Goal: Use online tool/utility: Utilize a website feature to perform a specific function

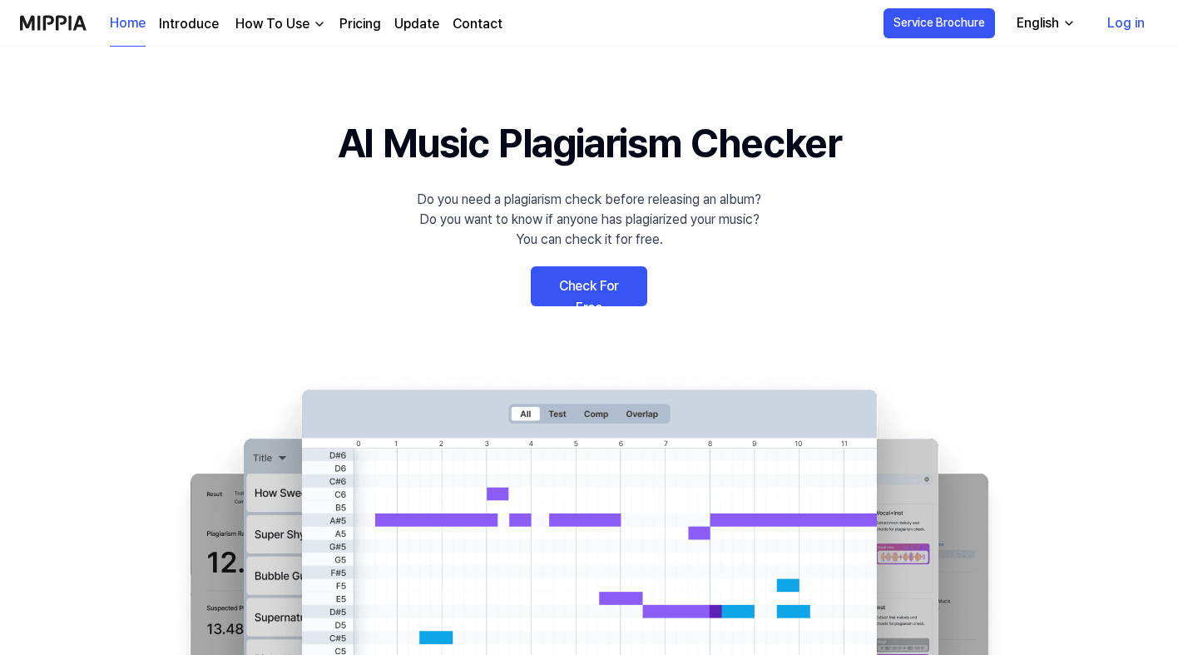
click at [591, 285] on link "Check For Free" at bounding box center [589, 286] width 116 height 40
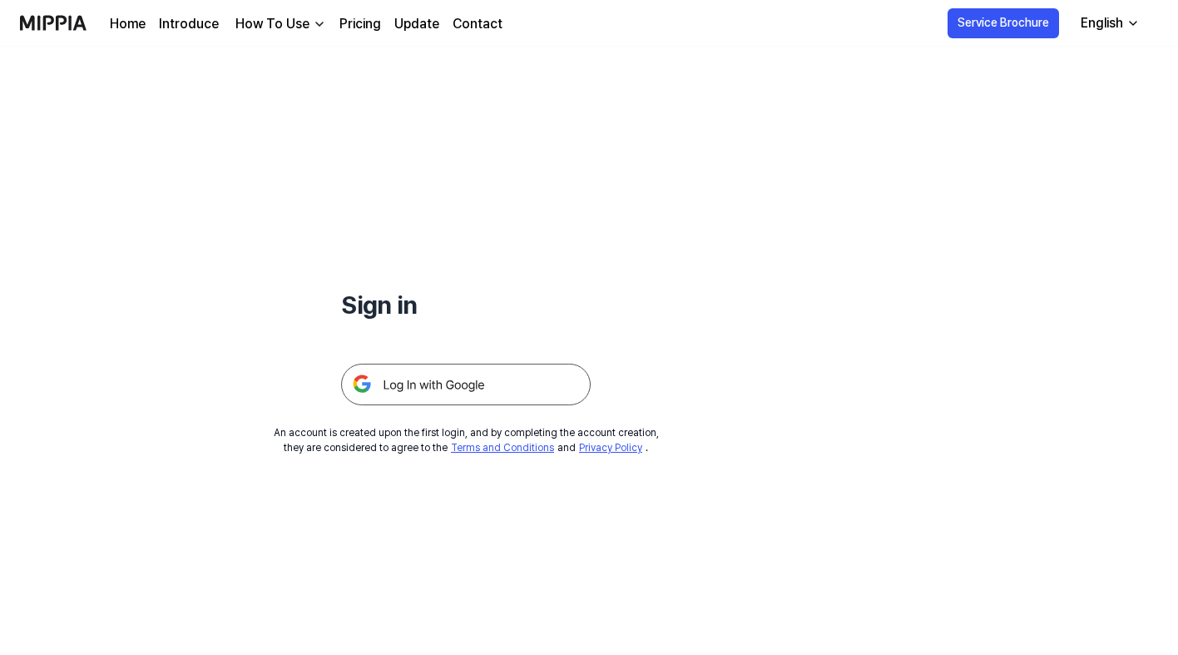
click at [470, 383] on img at bounding box center [466, 385] width 250 height 42
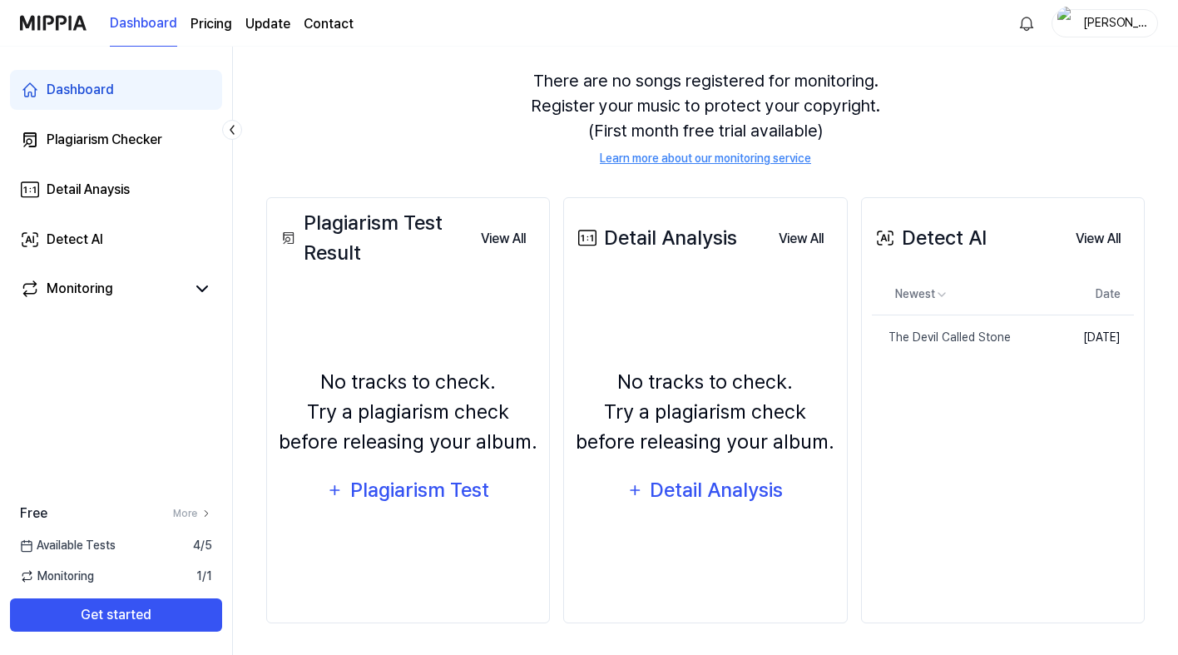
scroll to position [144, 0]
click at [1103, 241] on button "View All" at bounding box center [1098, 239] width 72 height 33
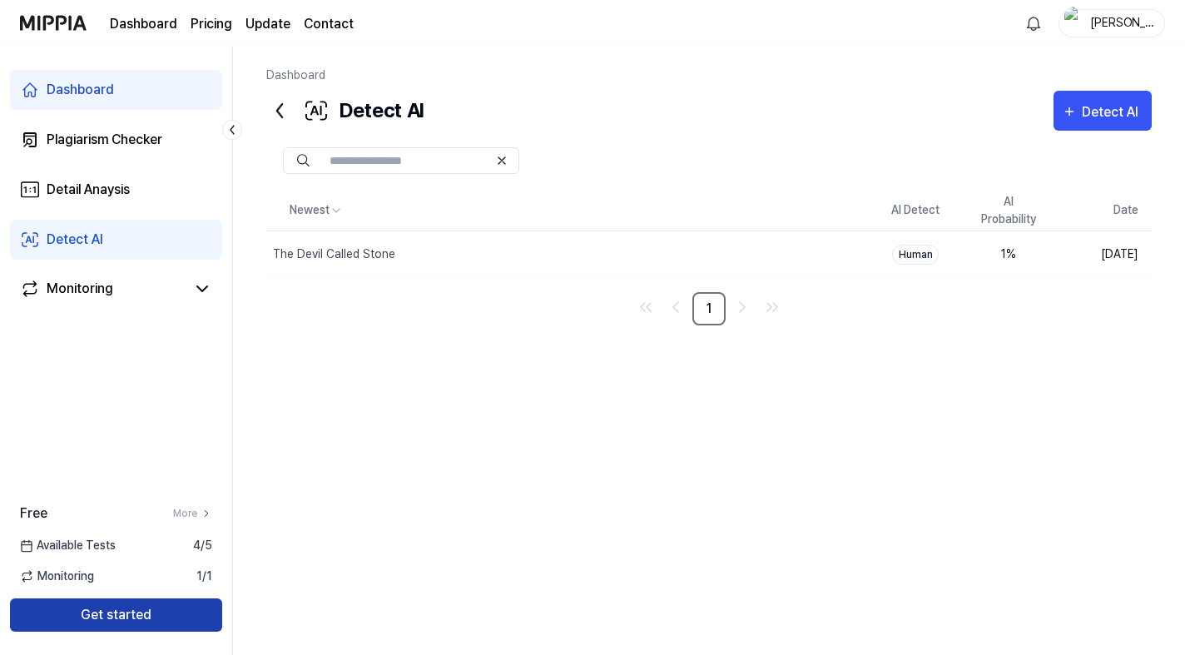
click at [126, 615] on button "Get started" at bounding box center [116, 614] width 212 height 33
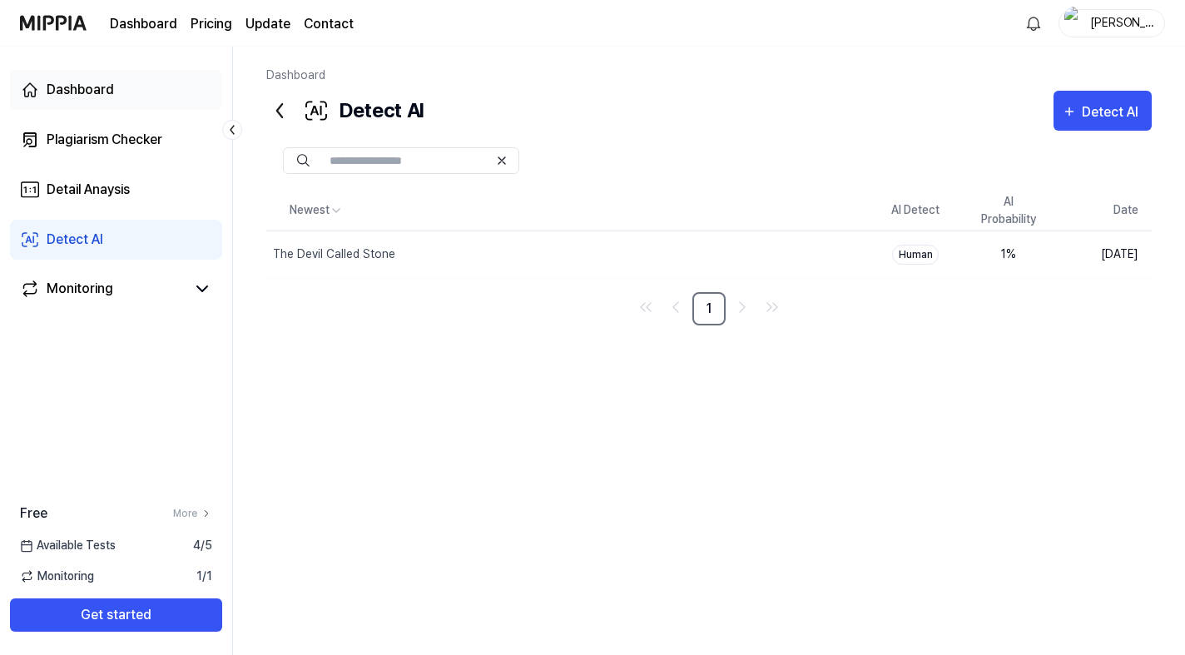
click at [87, 94] on div "Dashboard" at bounding box center [80, 90] width 67 height 20
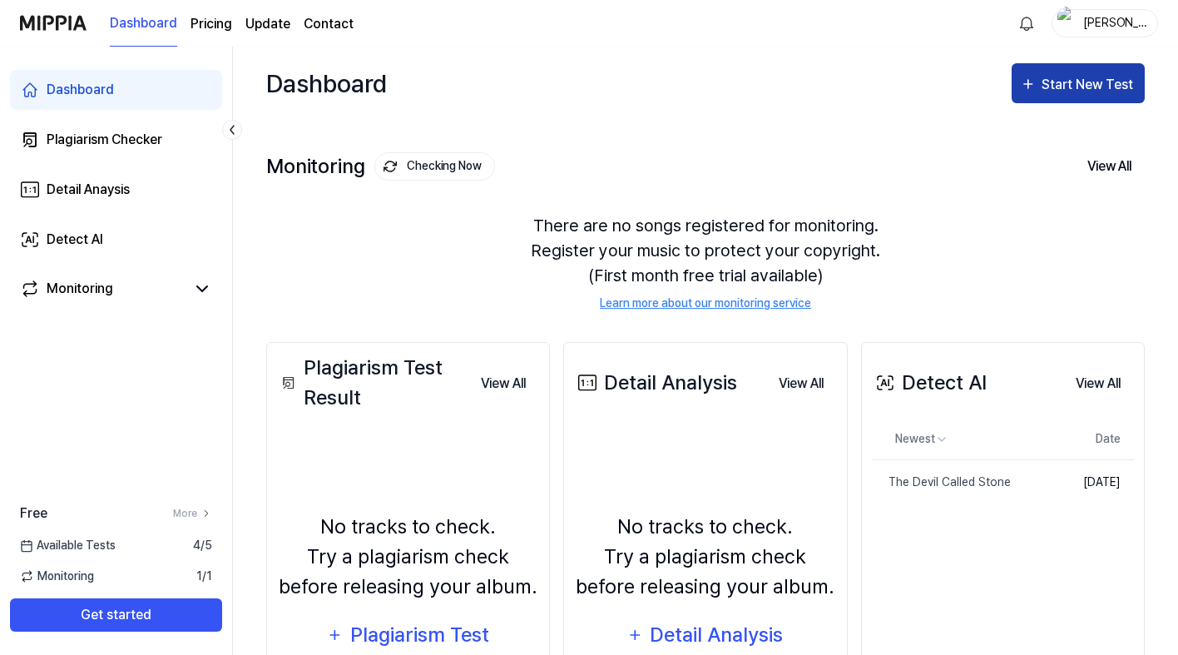
click at [1096, 93] on div "Start New Test" at bounding box center [1088, 85] width 95 height 22
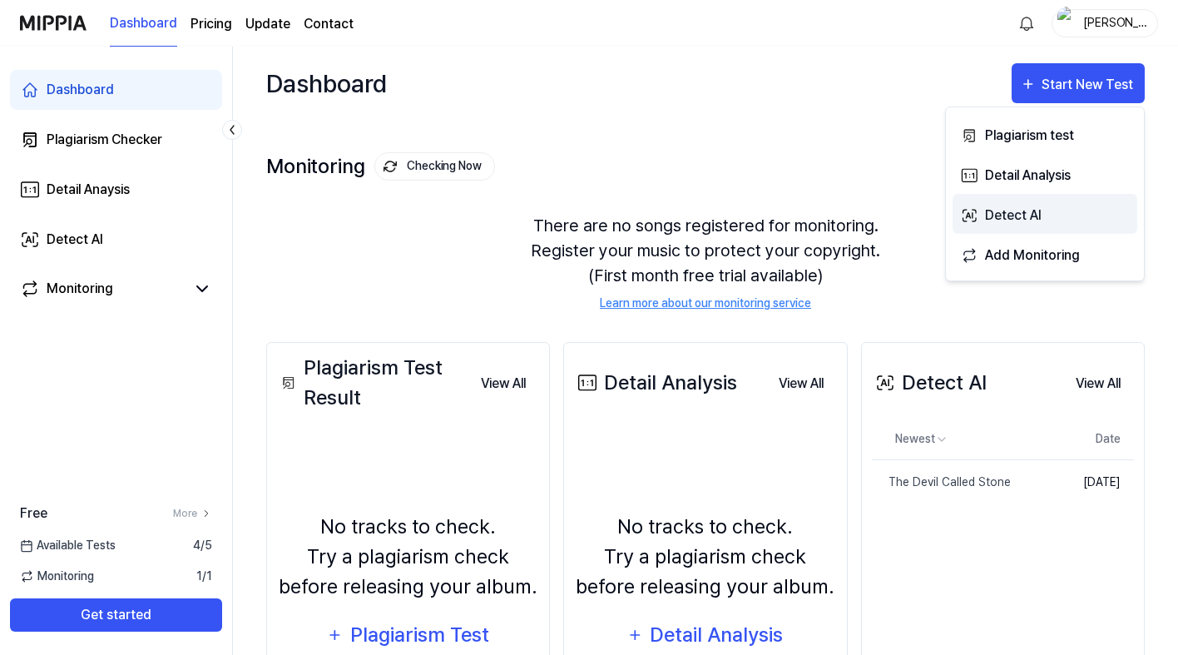
click at [1024, 219] on div "Detect AI" at bounding box center [1057, 216] width 145 height 22
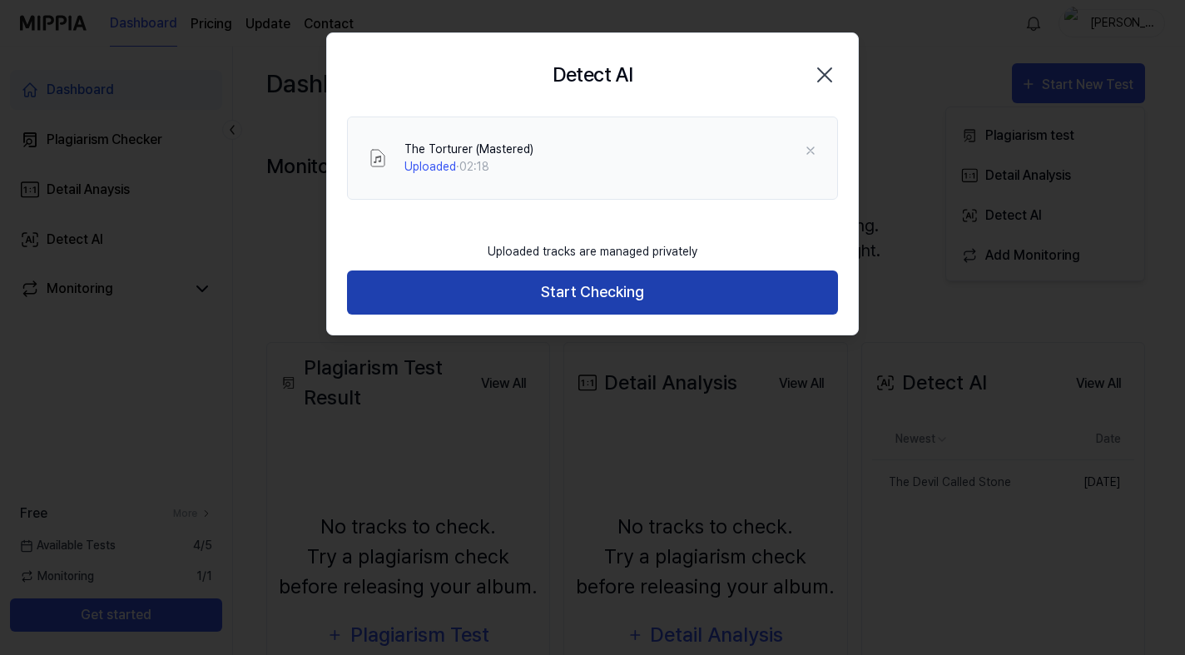
click at [581, 291] on button "Start Checking" at bounding box center [592, 292] width 491 height 44
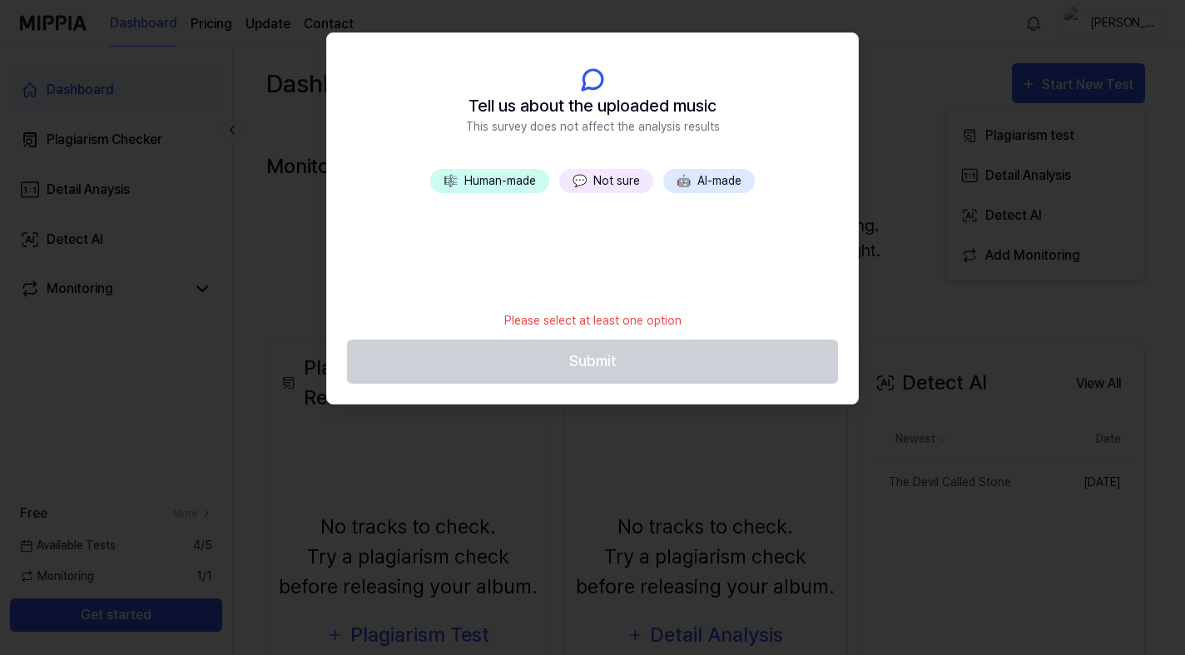
click at [611, 185] on button "💬 Not sure" at bounding box center [606, 181] width 94 height 24
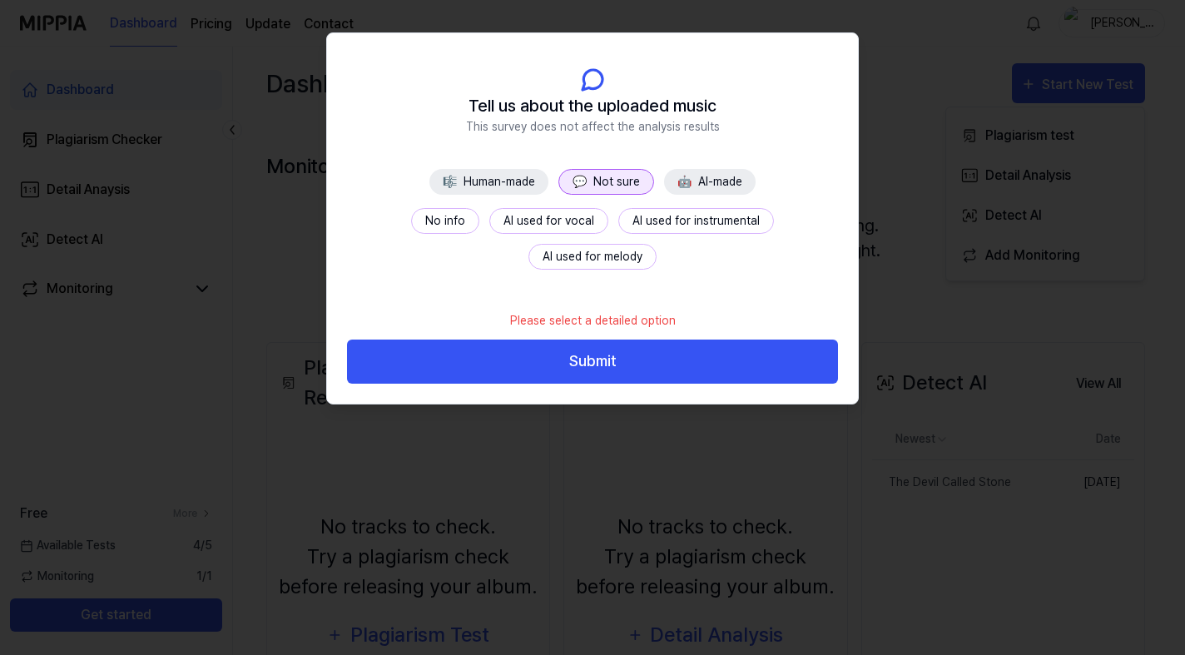
click at [411, 220] on button "No info" at bounding box center [445, 221] width 68 height 26
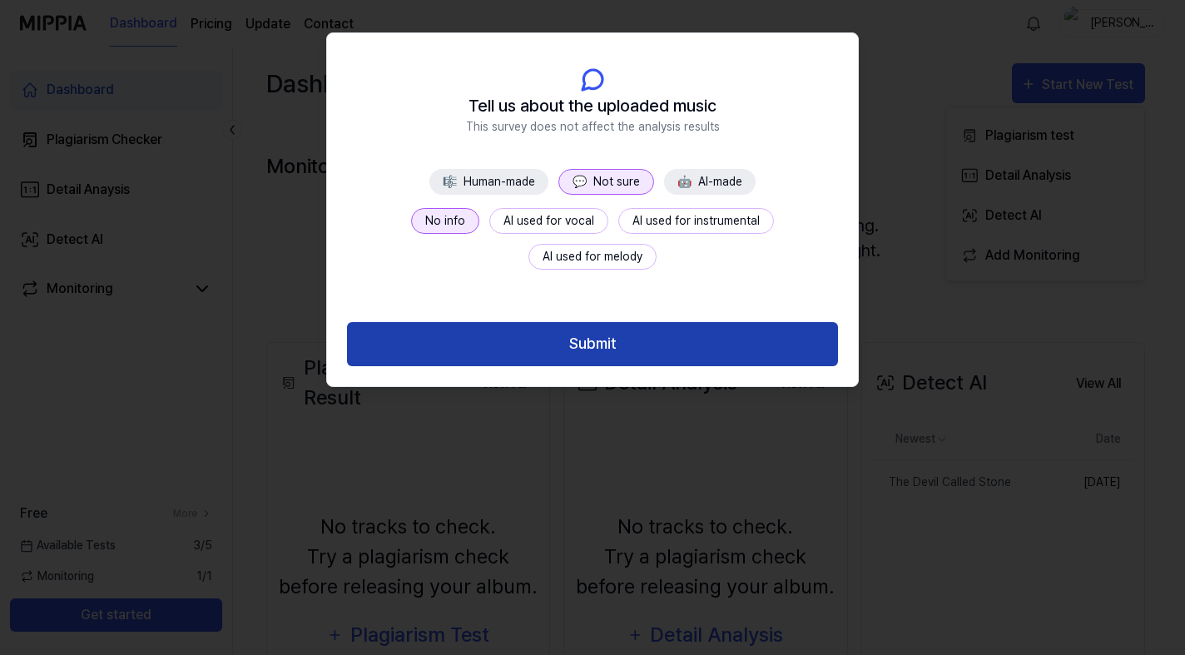
click at [612, 343] on button "Submit" at bounding box center [592, 344] width 491 height 44
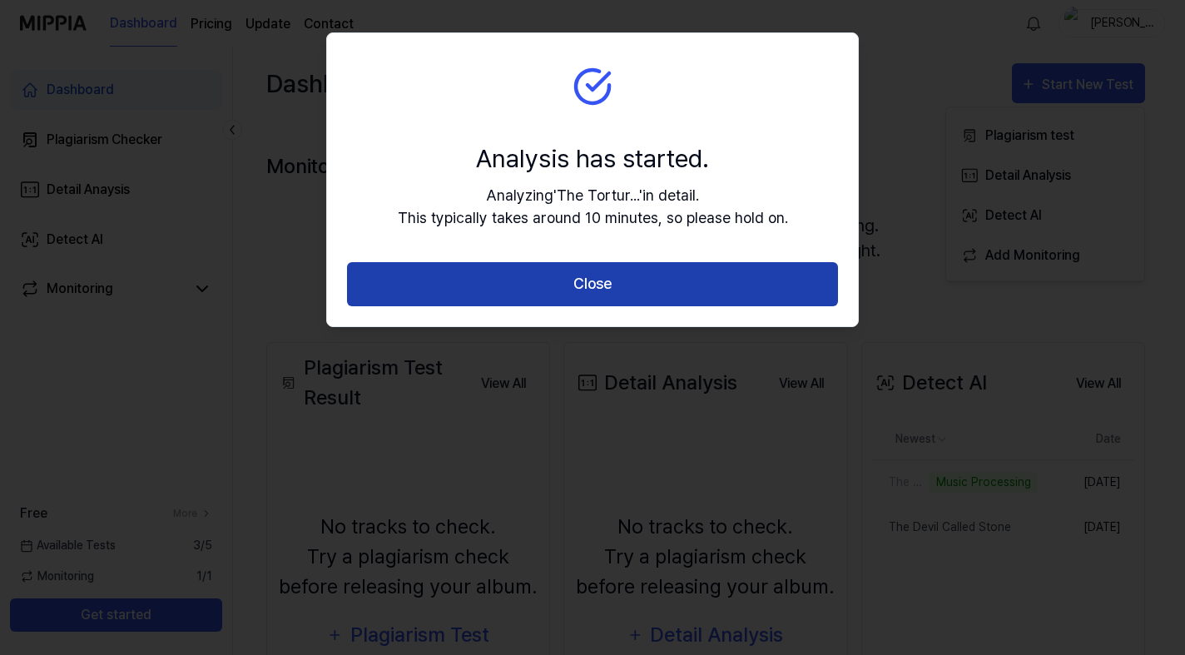
click at [601, 289] on button "Close" at bounding box center [592, 284] width 491 height 44
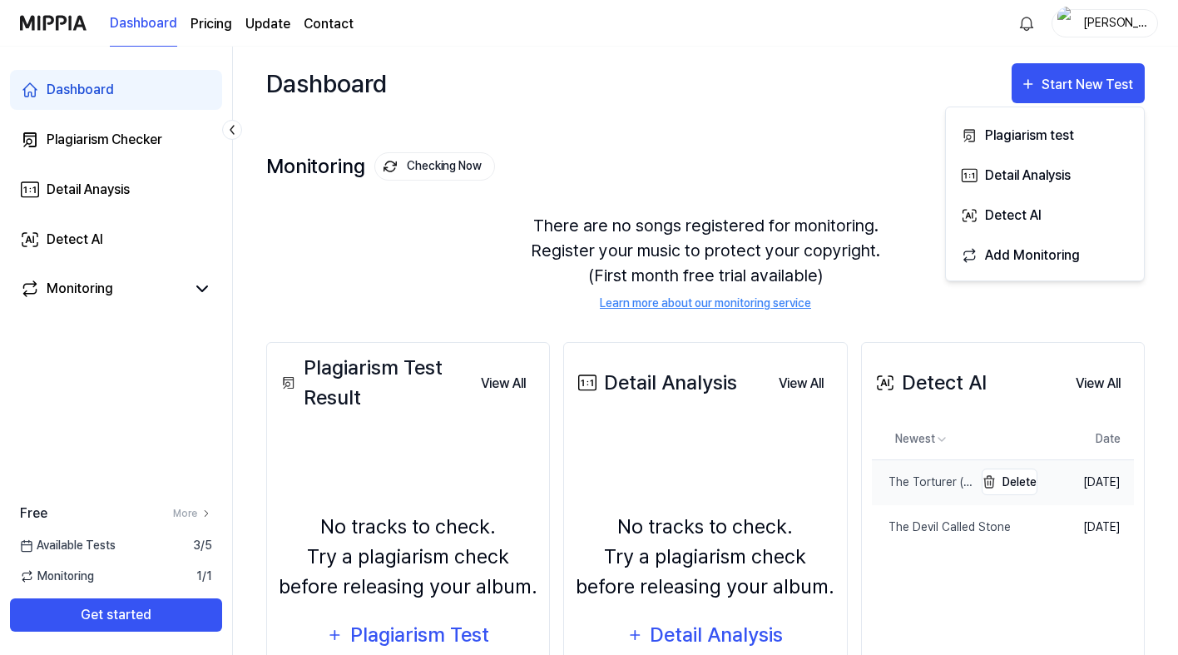
click at [918, 477] on div "The Torturer (Mastered)" at bounding box center [922, 481] width 101 height 17
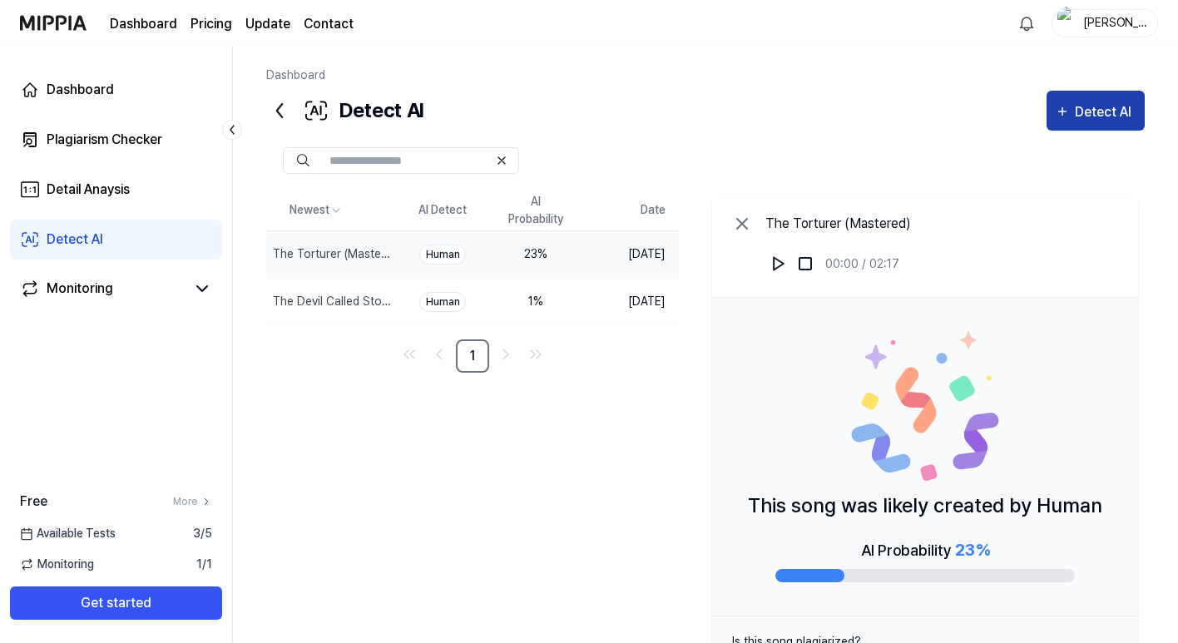
click at [1106, 106] on div "Detect AI" at bounding box center [1106, 112] width 62 height 22
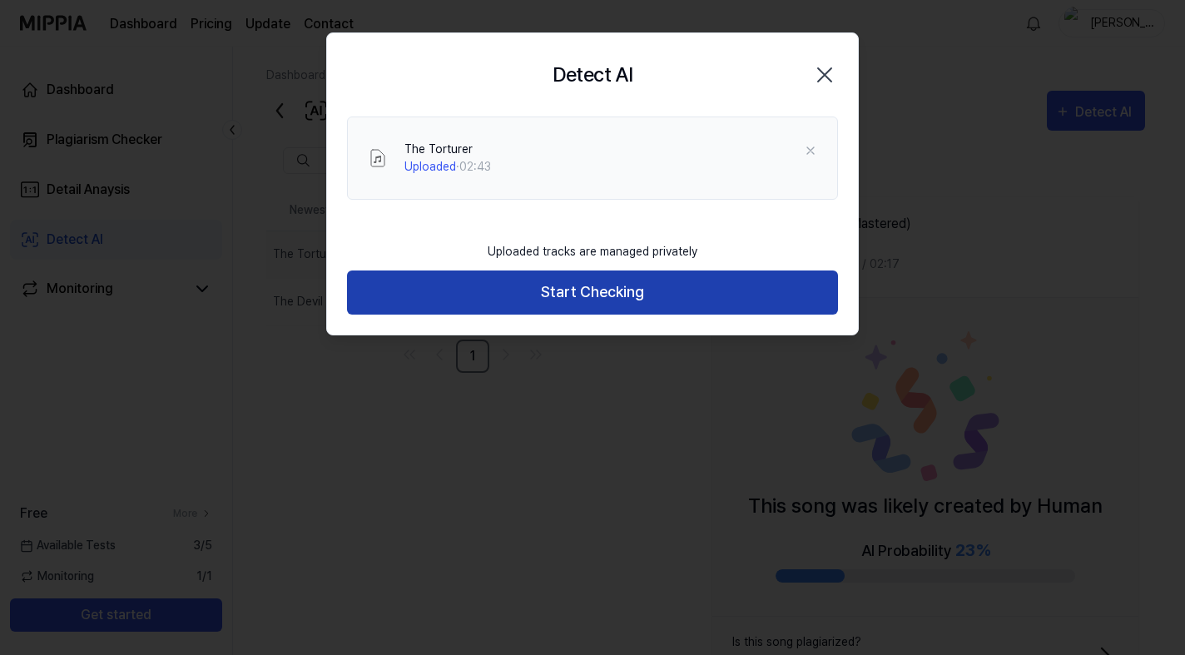
click at [581, 293] on button "Start Checking" at bounding box center [592, 292] width 491 height 44
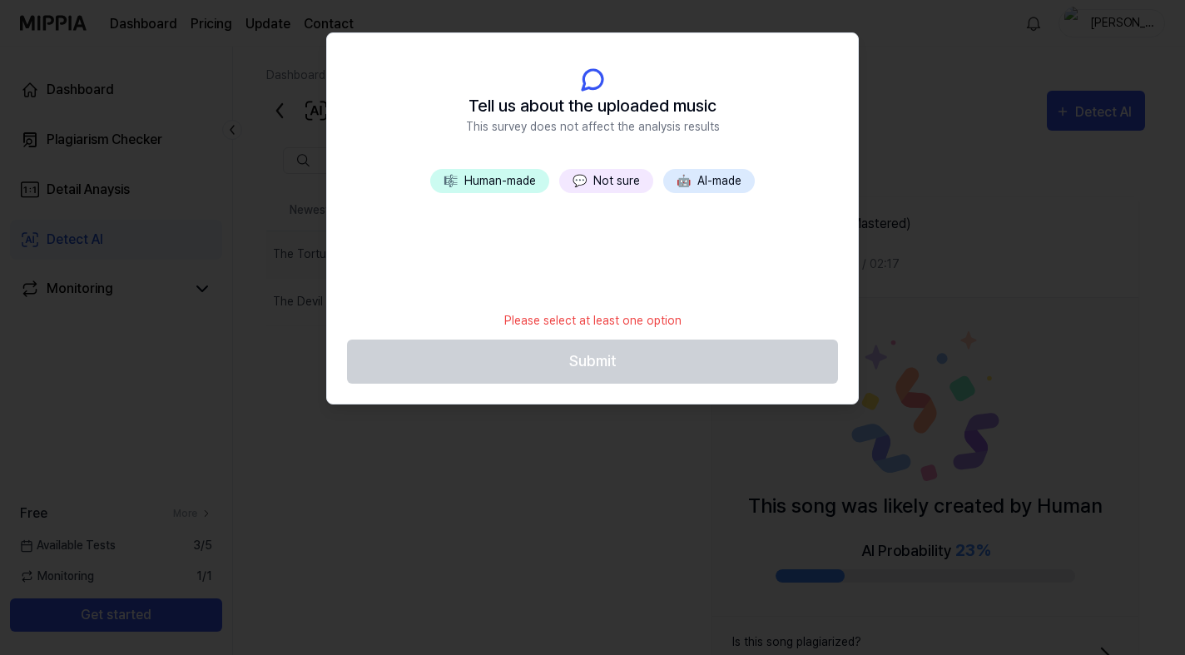
click at [618, 178] on button "💬 Not sure" at bounding box center [606, 181] width 94 height 24
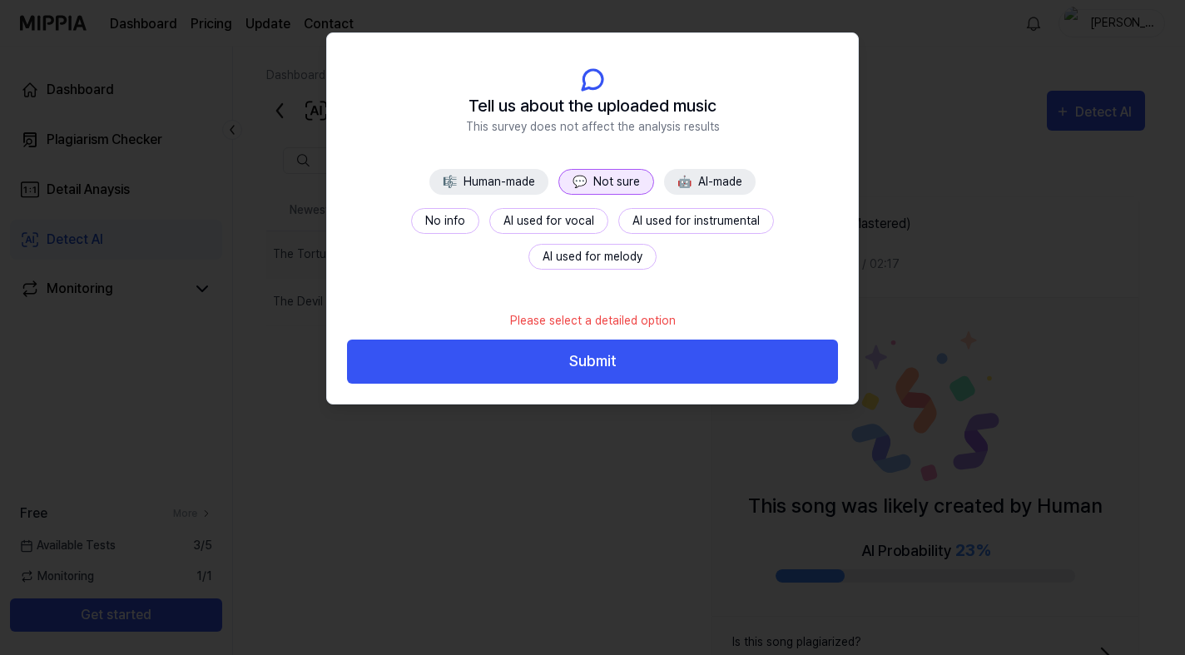
click at [411, 225] on button "No info" at bounding box center [445, 221] width 68 height 26
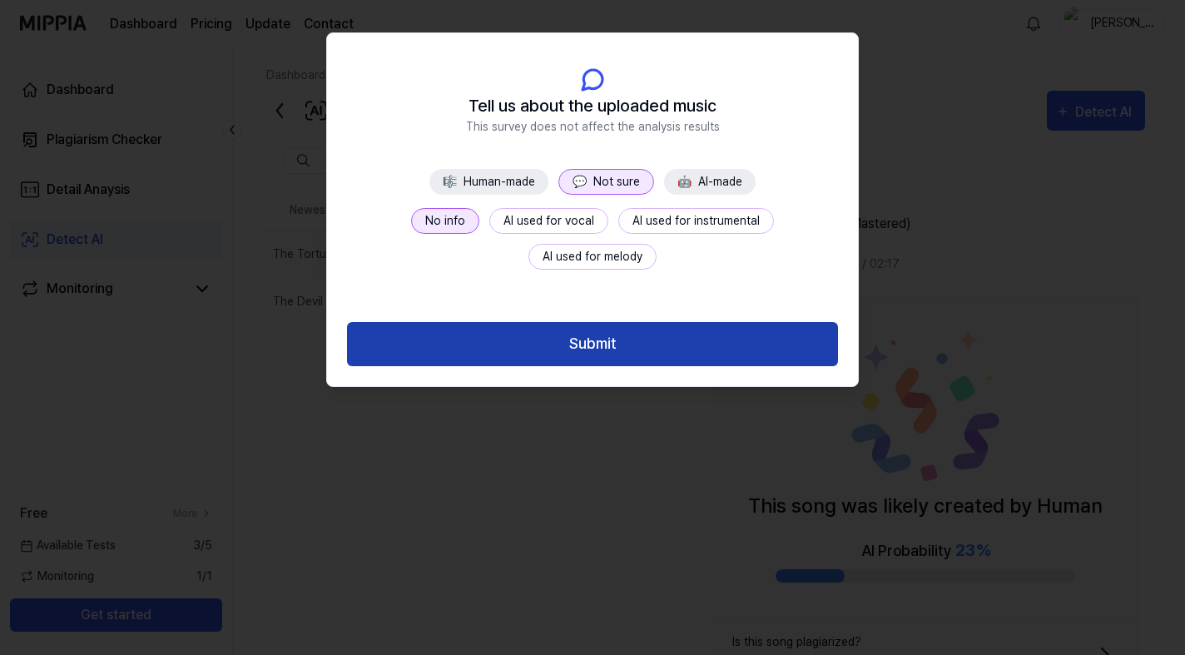
click at [599, 339] on button "Submit" at bounding box center [592, 344] width 491 height 44
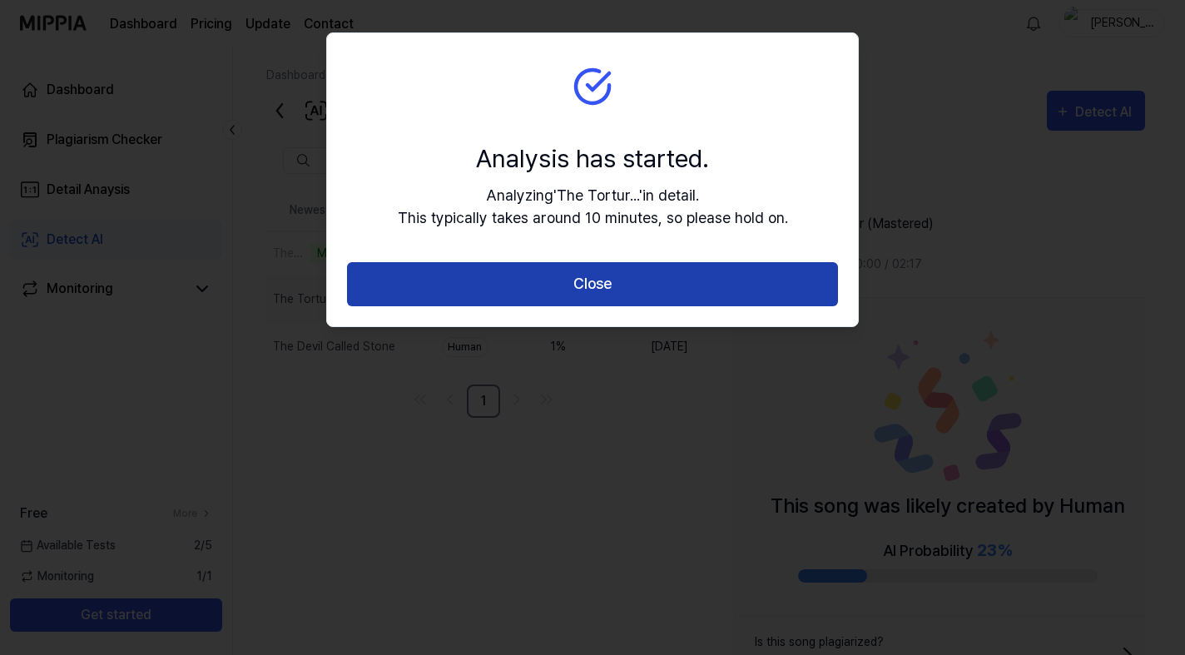
click at [602, 288] on button "Close" at bounding box center [592, 284] width 491 height 44
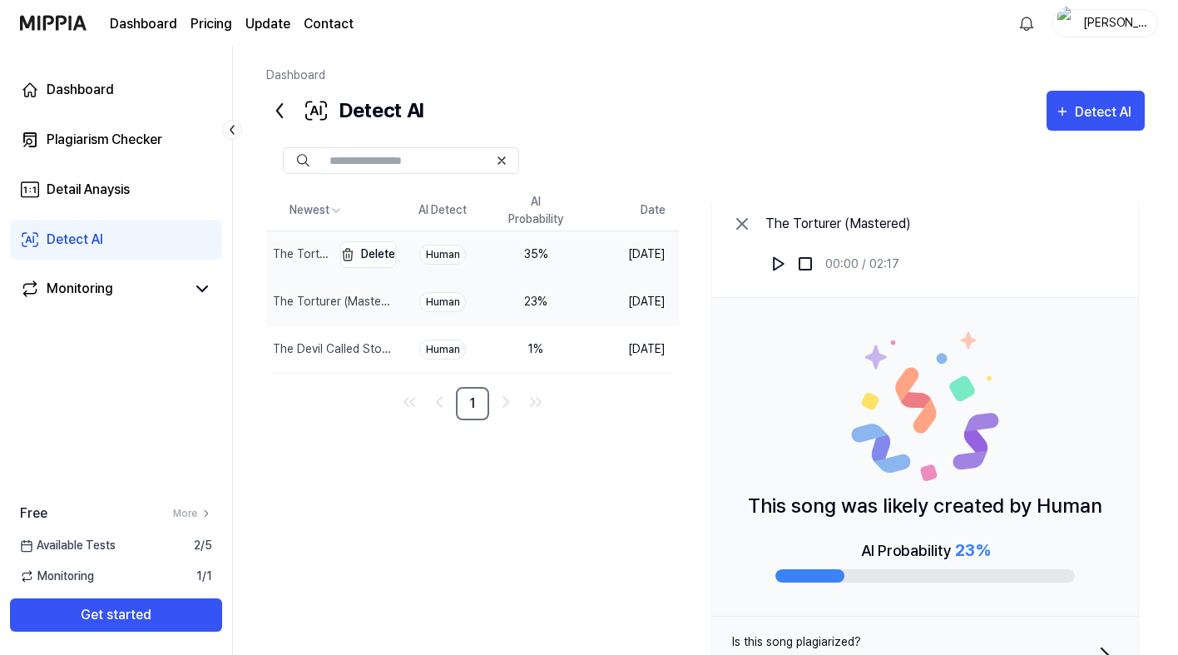
scroll to position [0, 1]
click at [313, 250] on div "The Torturer" at bounding box center [301, 253] width 56 height 17
click at [787, 258] on img at bounding box center [778, 263] width 17 height 17
click at [787, 257] on img at bounding box center [778, 263] width 17 height 17
